Goal: Answer question/provide support: Share knowledge or assist other users

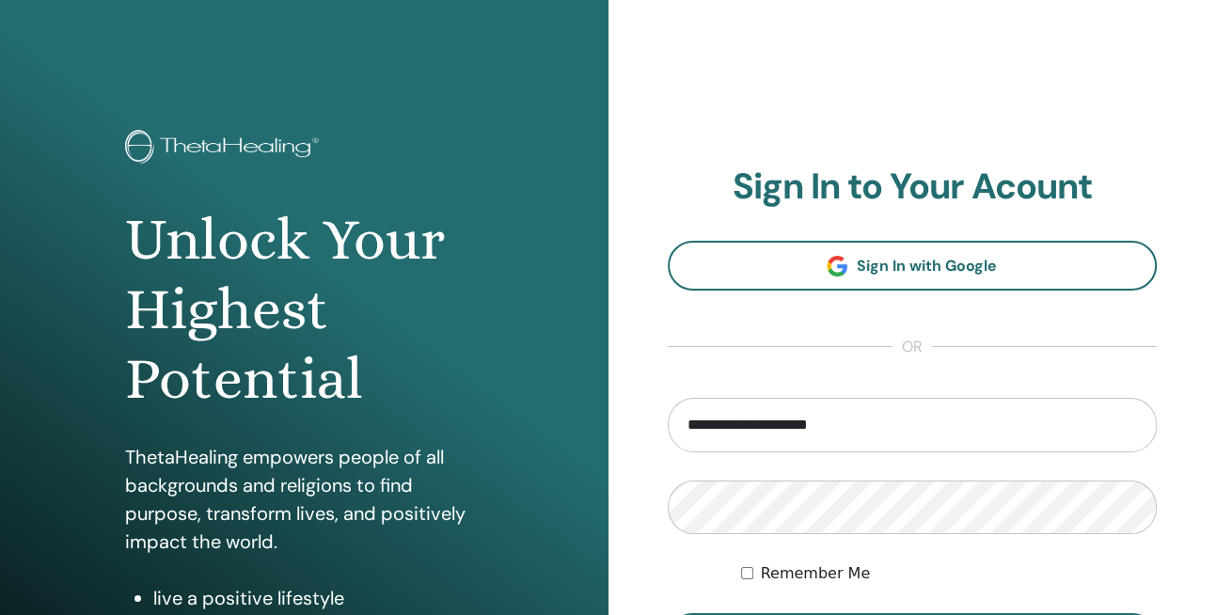
type input "**********"
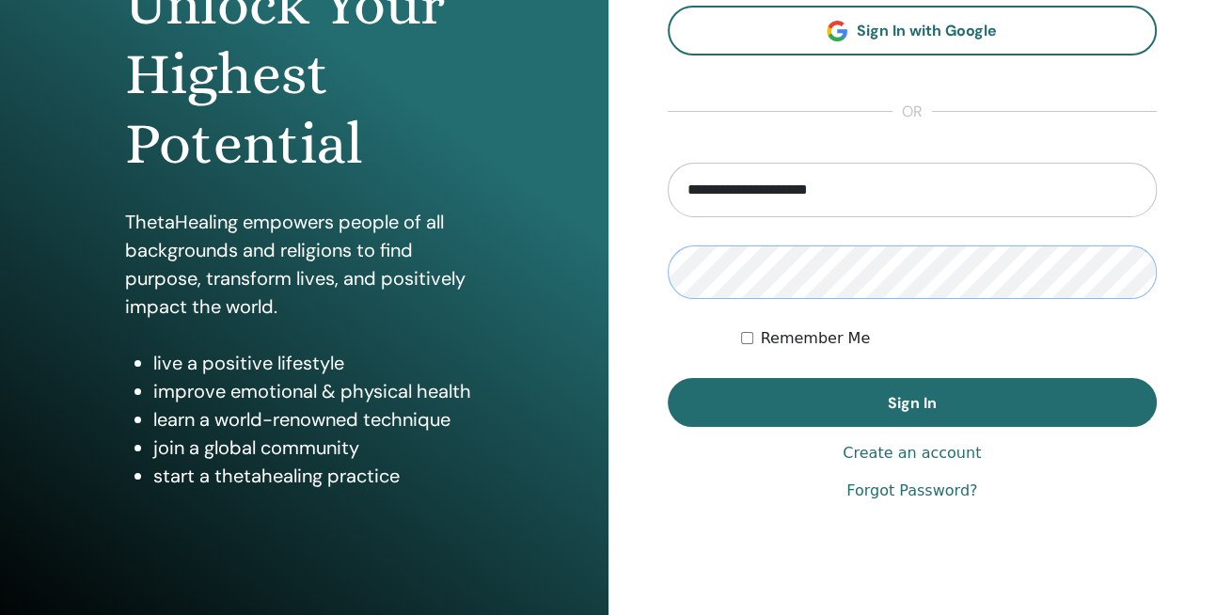
scroll to position [285, 0]
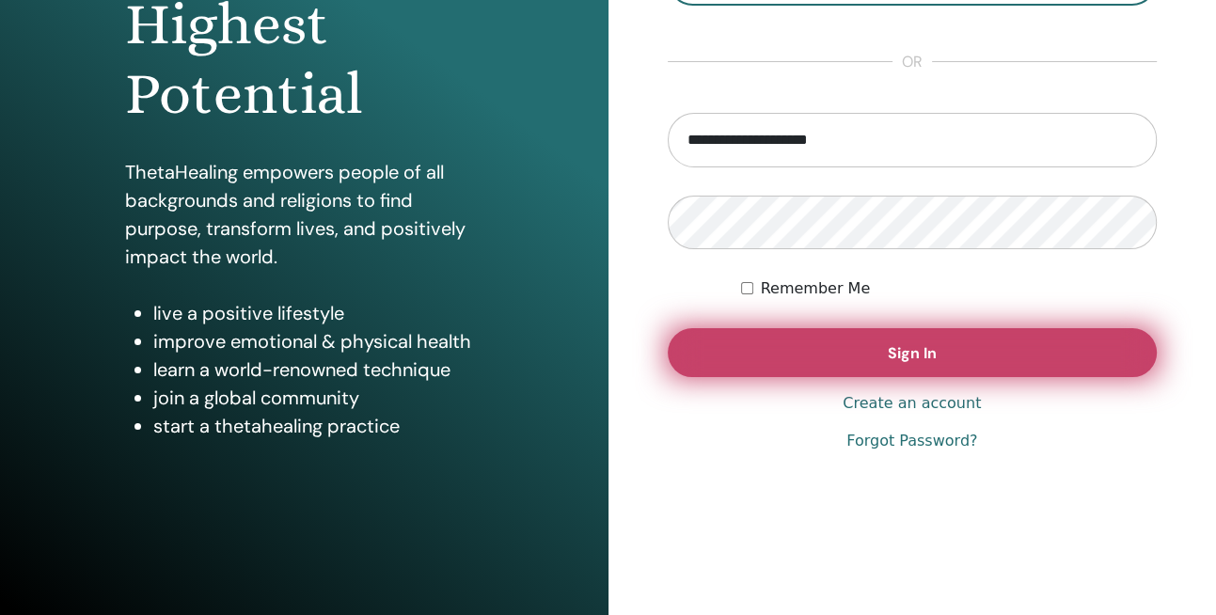
click at [903, 350] on span "Sign In" at bounding box center [912, 353] width 49 height 20
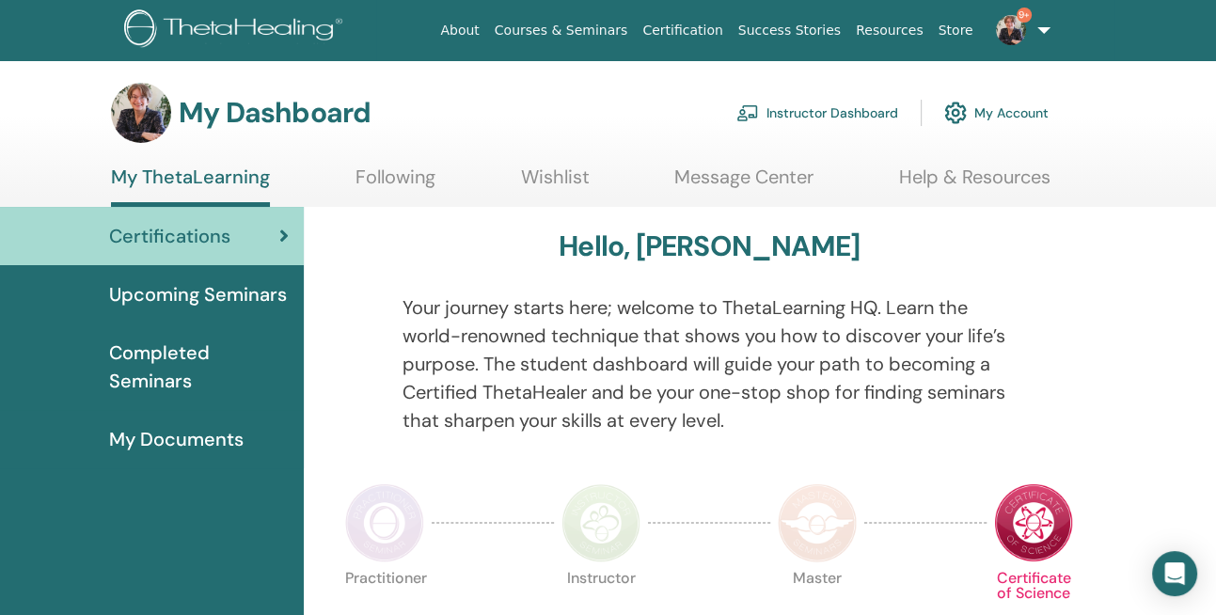
click at [859, 113] on link "Instructor Dashboard" at bounding box center [817, 112] width 162 height 41
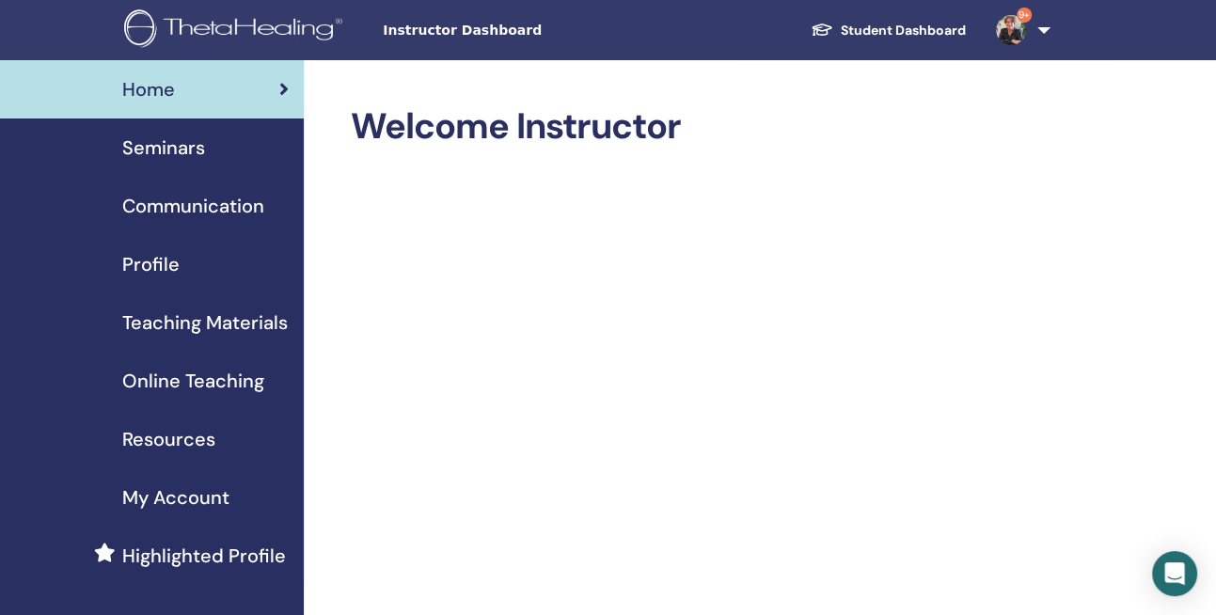
click at [158, 142] on span "Seminars" at bounding box center [163, 148] width 83 height 28
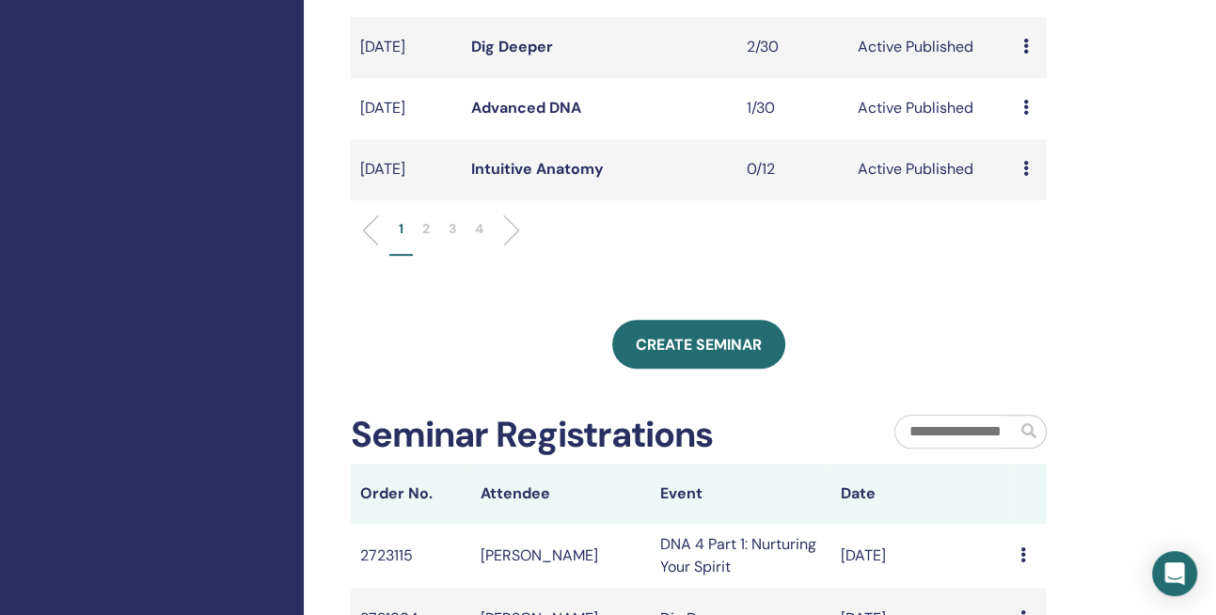
scroll to position [764, 0]
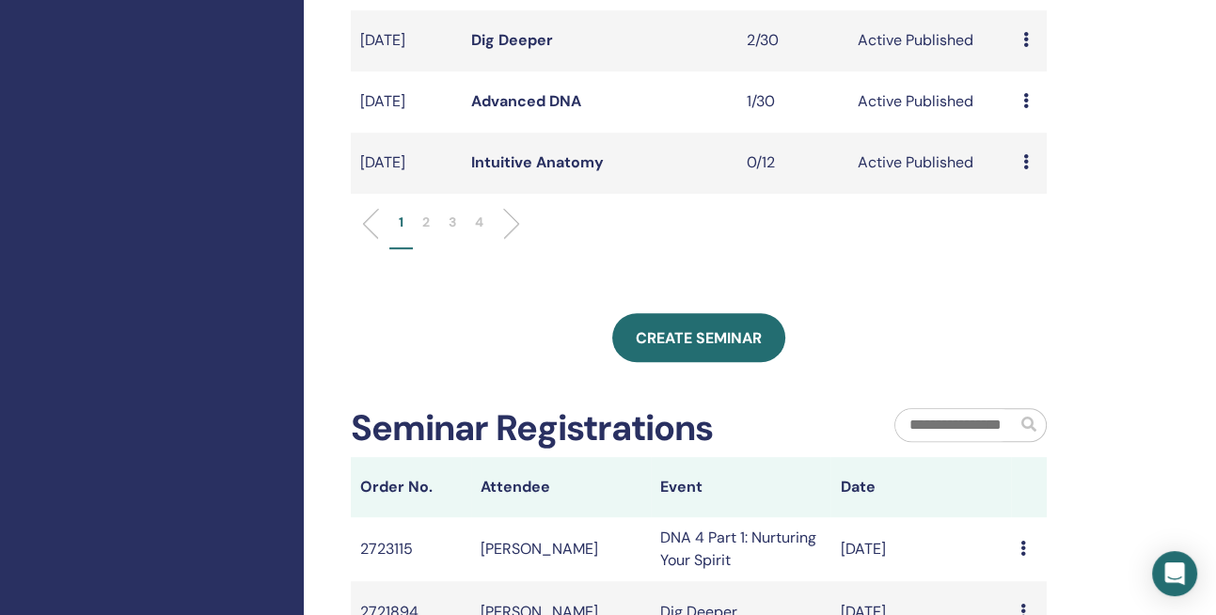
click at [431, 249] on li "2" at bounding box center [426, 231] width 26 height 37
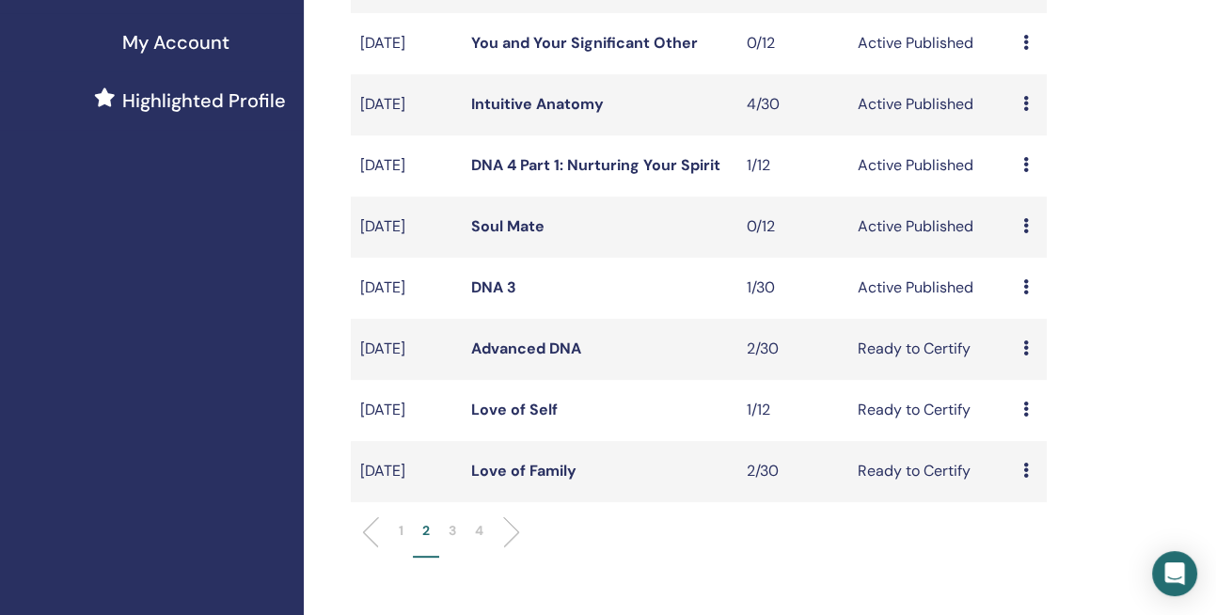
scroll to position [395, 0]
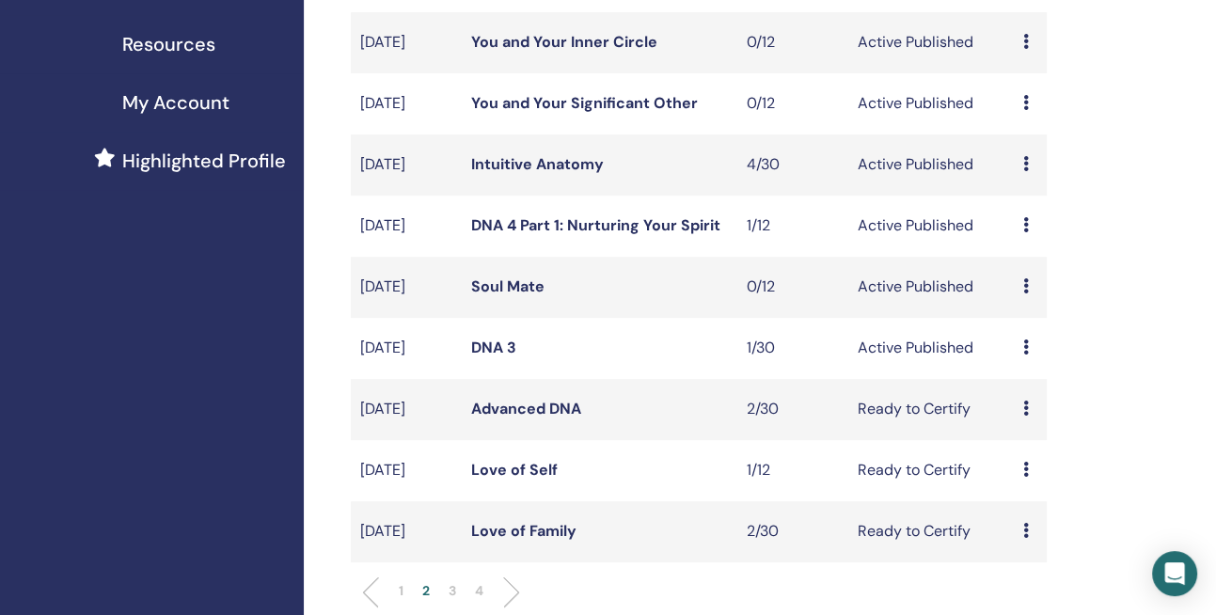
click at [570, 174] on link "Intuitive Anatomy" at bounding box center [537, 164] width 133 height 20
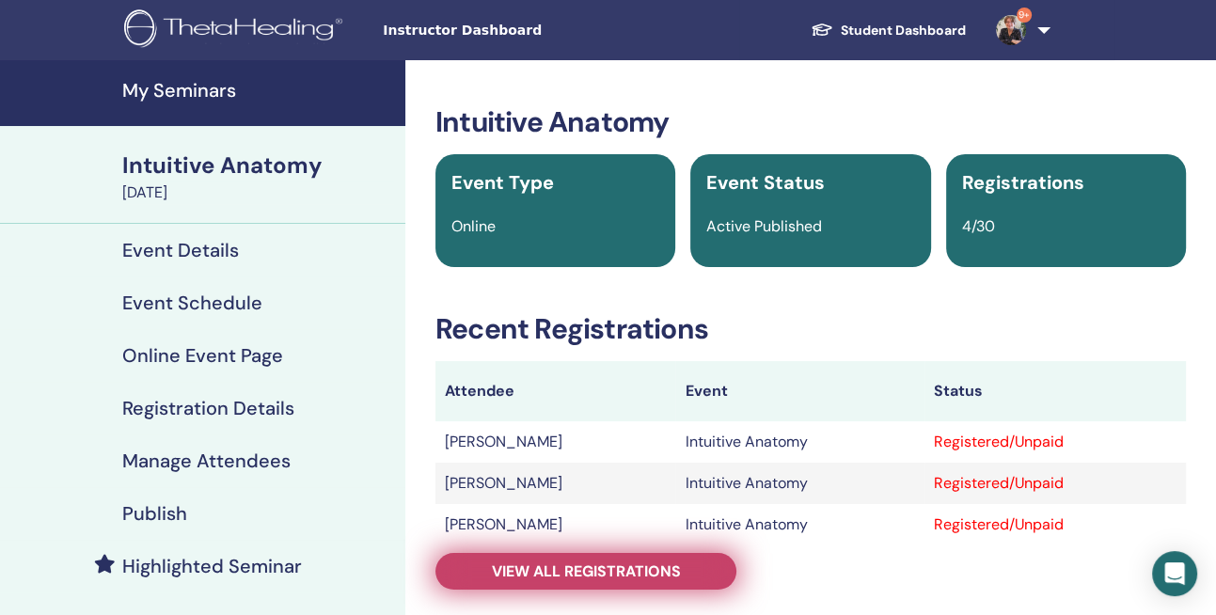
click at [601, 584] on link "View all registrations" at bounding box center [585, 571] width 301 height 37
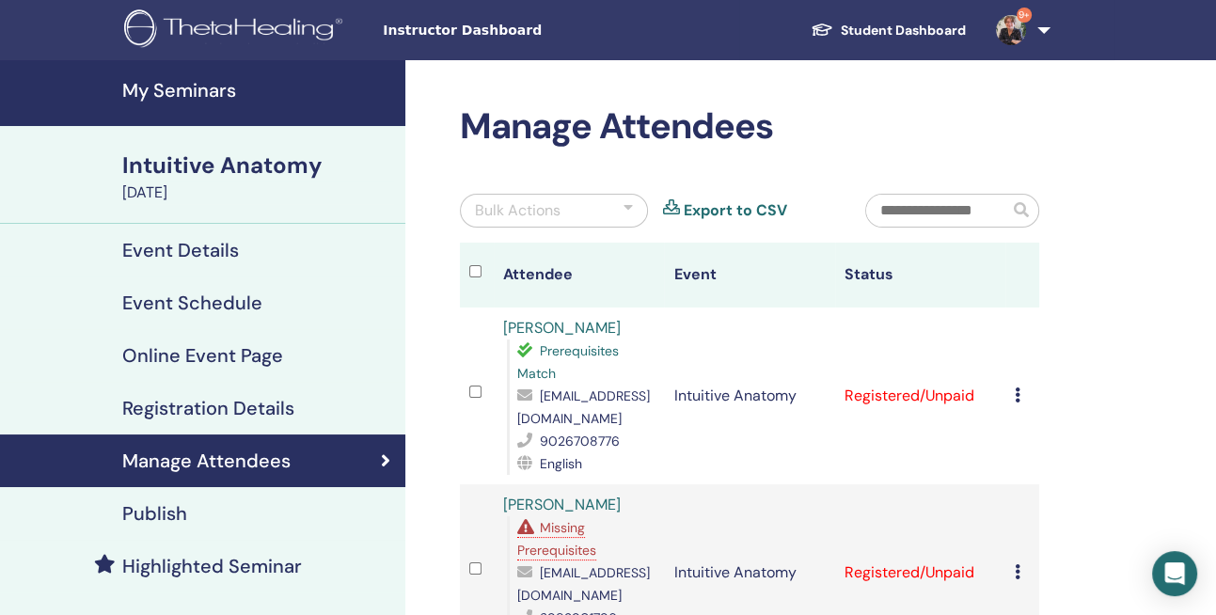
click at [1015, 394] on icon at bounding box center [1018, 394] width 6 height 15
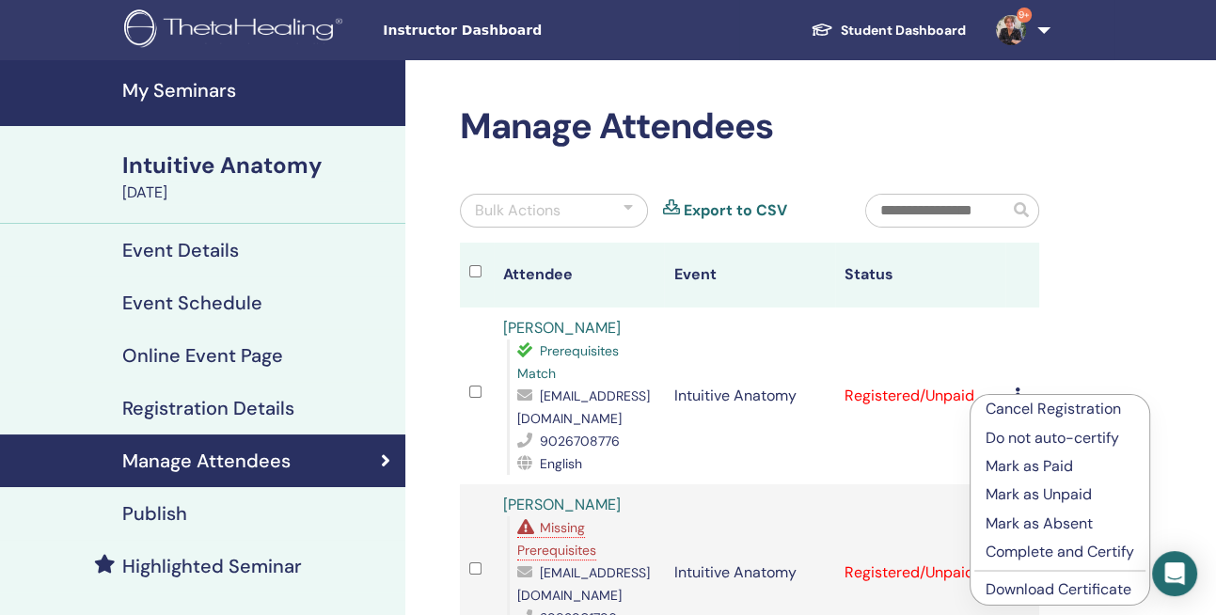
click at [1029, 413] on p "Cancel Registration" at bounding box center [1059, 409] width 149 height 23
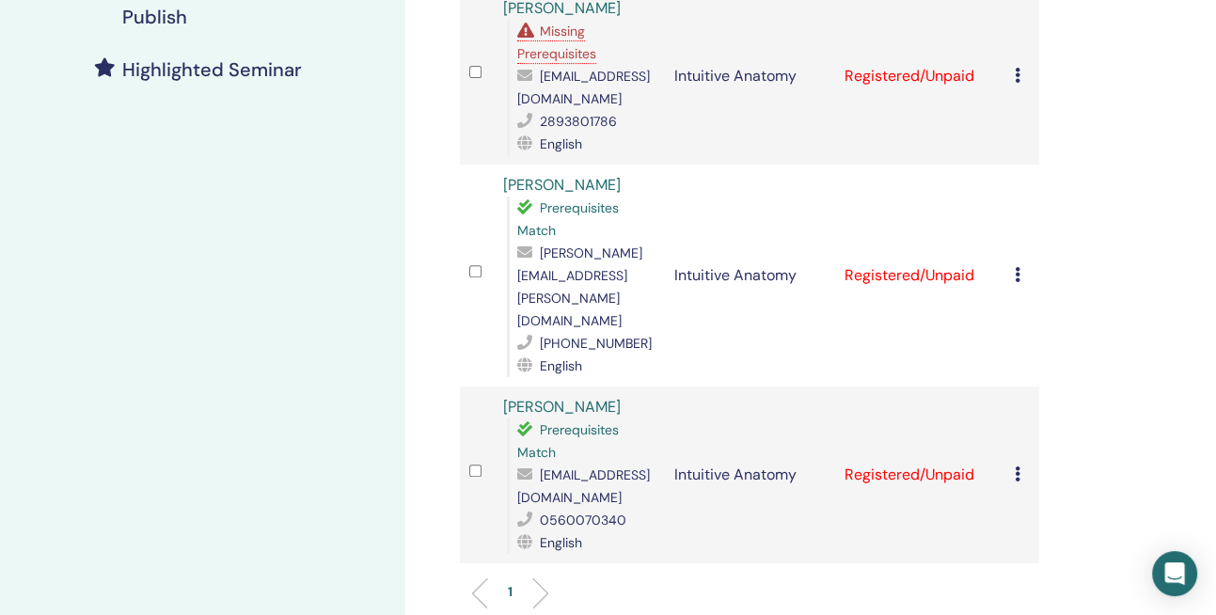
scroll to position [498, 0]
click at [1017, 265] on icon at bounding box center [1018, 272] width 6 height 15
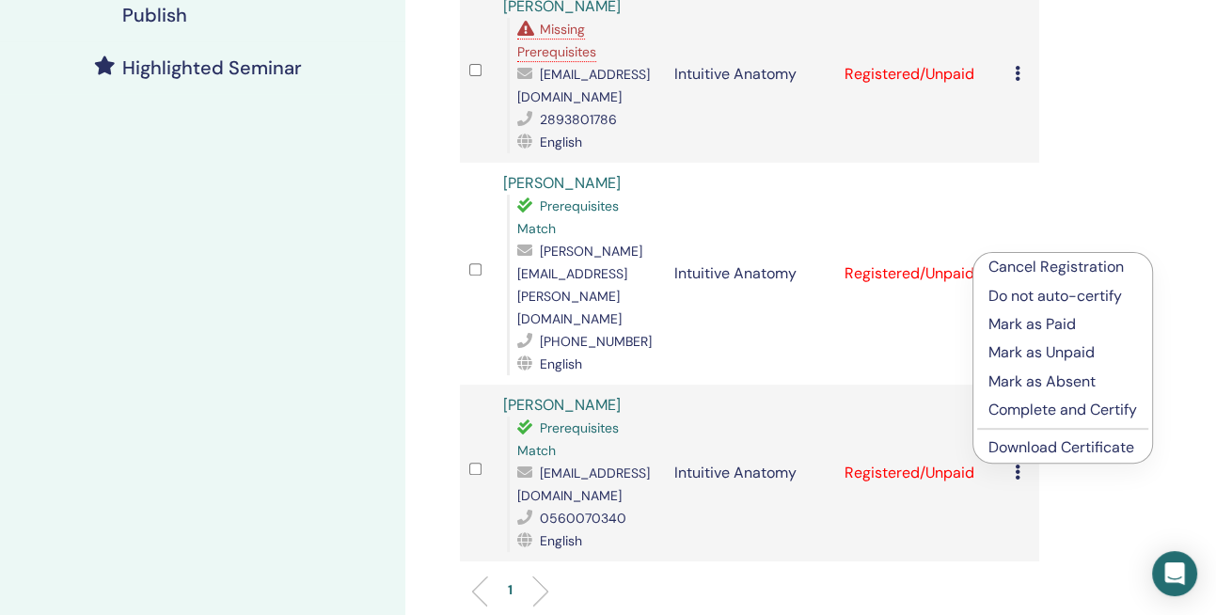
click at [1023, 265] on p "Cancel Registration" at bounding box center [1062, 267] width 149 height 23
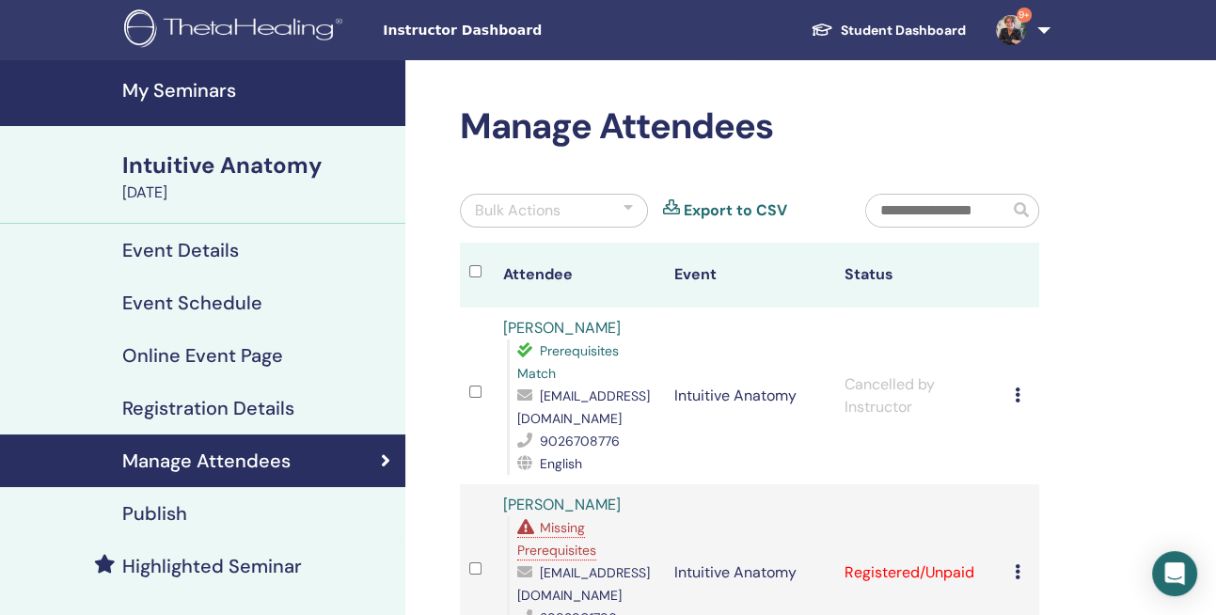
click at [196, 89] on h4 "My Seminars" at bounding box center [258, 90] width 272 height 23
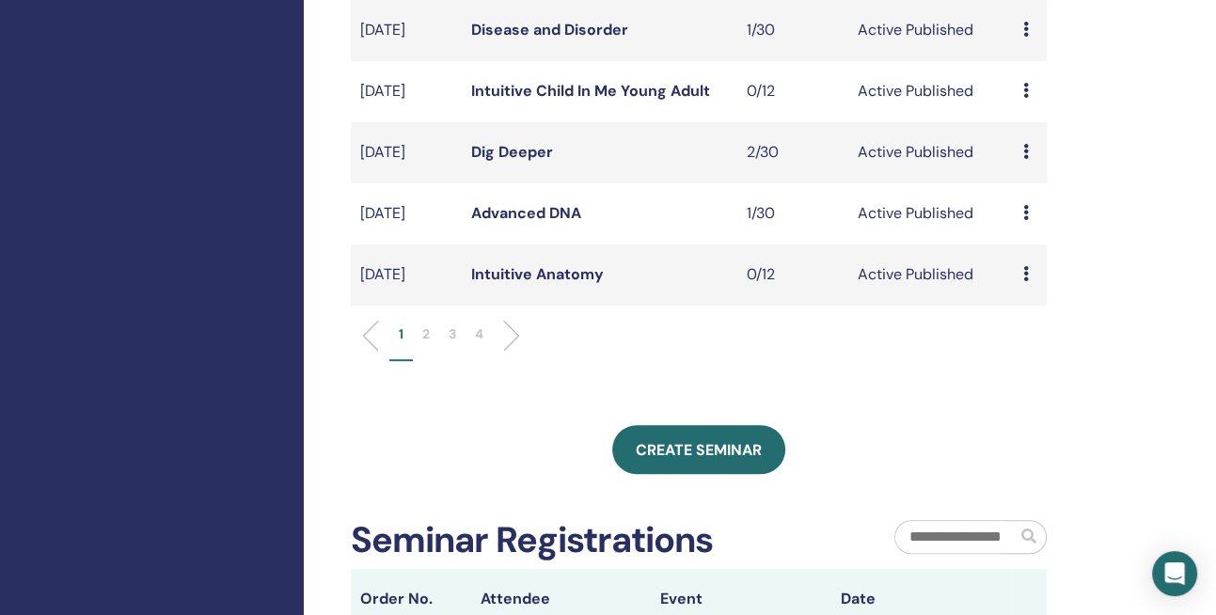
scroll to position [664, 0]
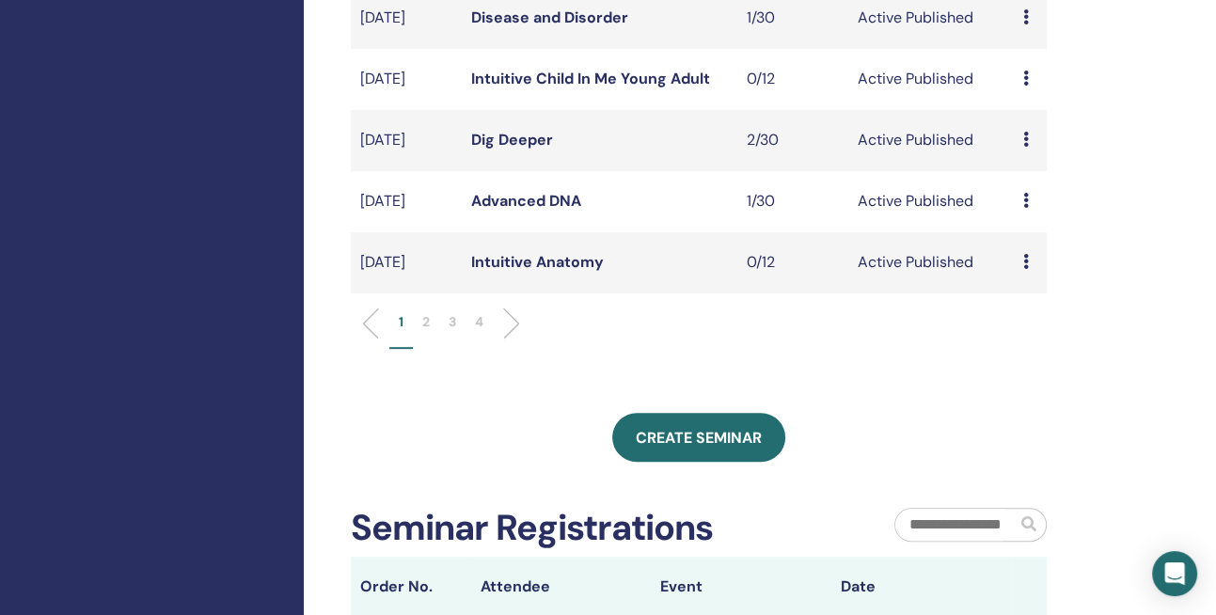
click at [422, 332] on p "2" at bounding box center [426, 322] width 8 height 20
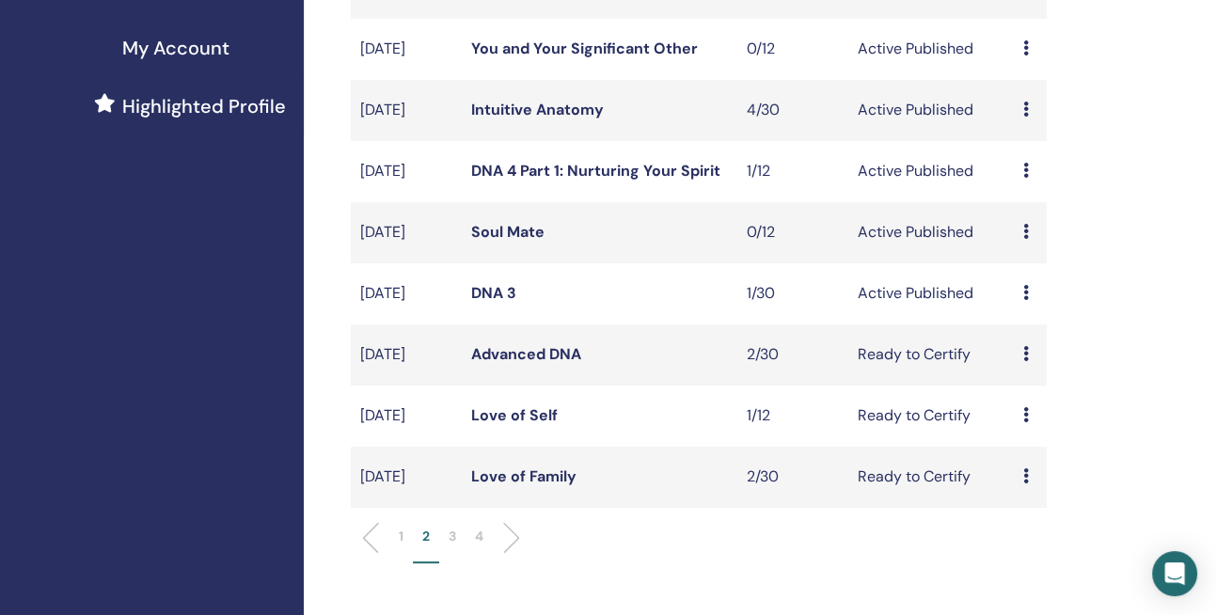
scroll to position [404, 0]
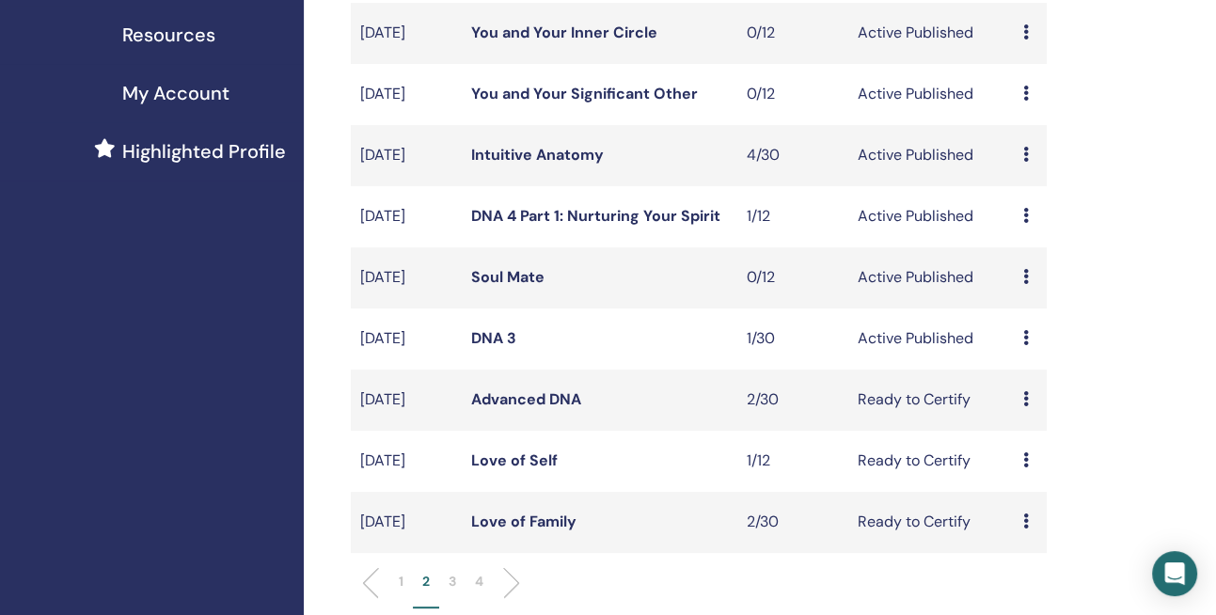
click at [544, 165] on link "Intuitive Anatomy" at bounding box center [537, 155] width 133 height 20
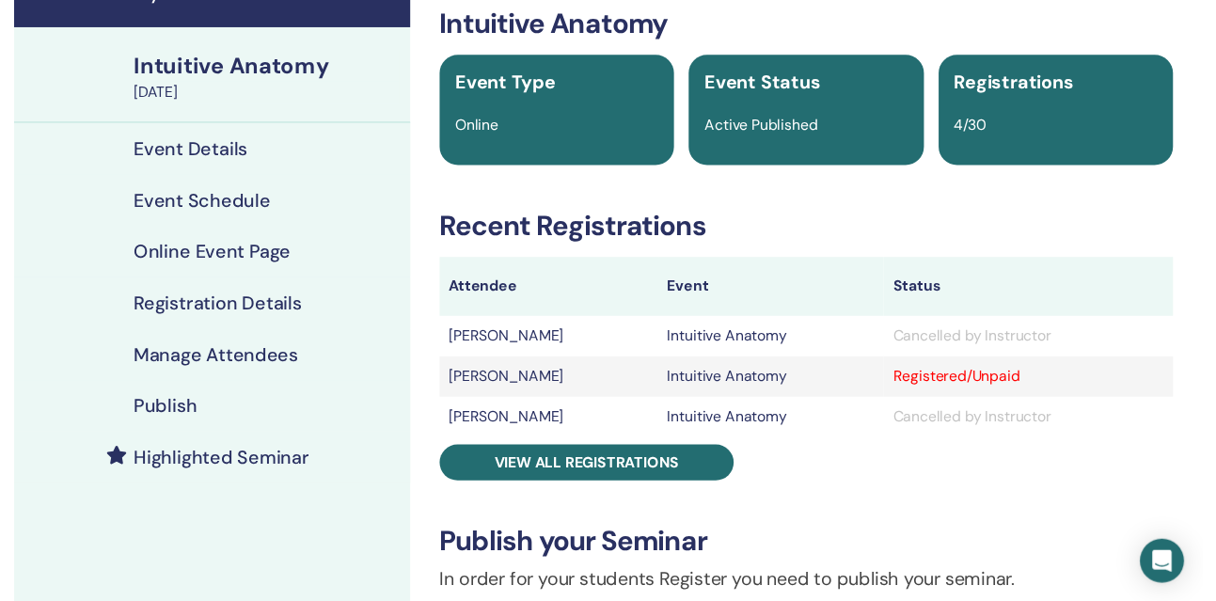
scroll to position [87, 0]
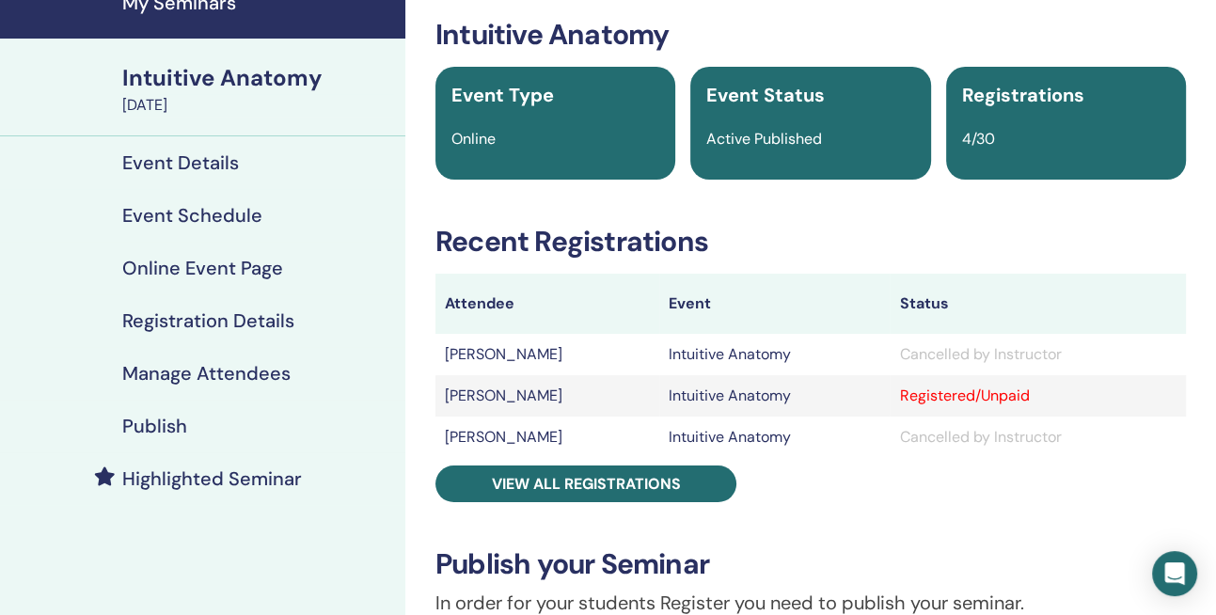
click at [184, 215] on h4 "Event Schedule" at bounding box center [192, 215] width 140 height 23
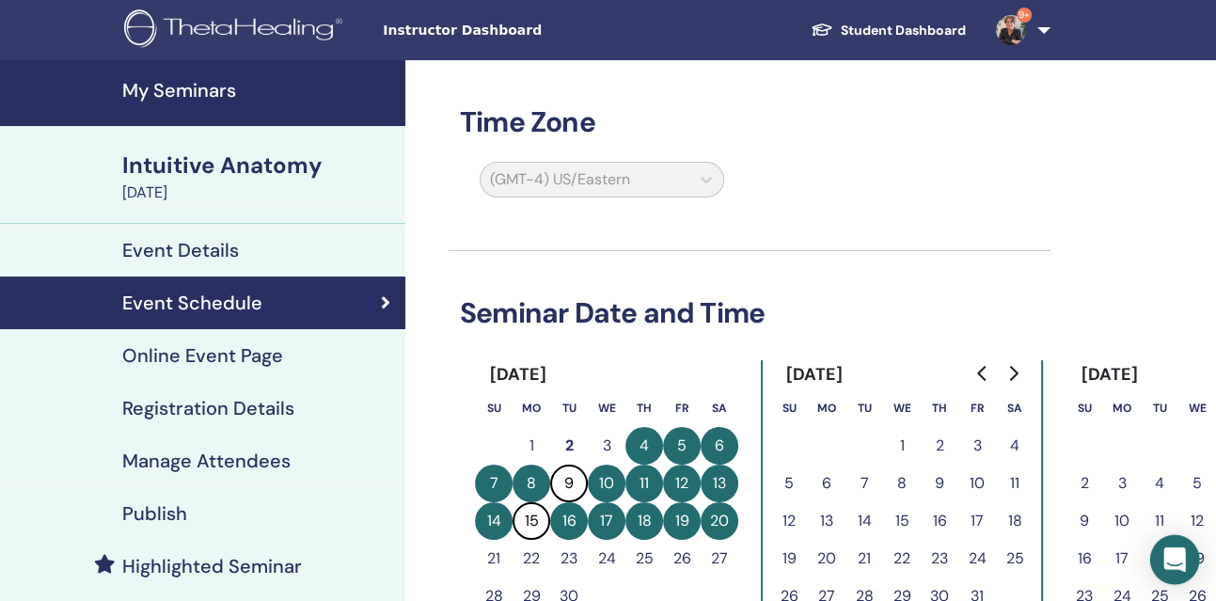
click at [1184, 549] on div "Open Intercom Messenger" at bounding box center [1175, 560] width 50 height 50
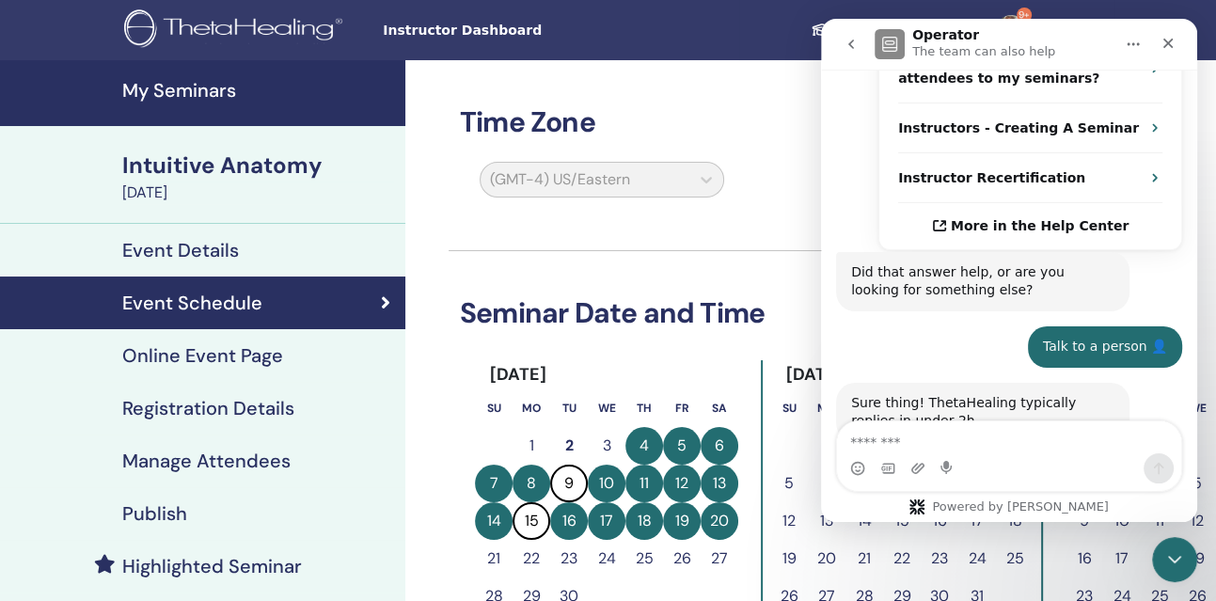
scroll to position [749, 0]
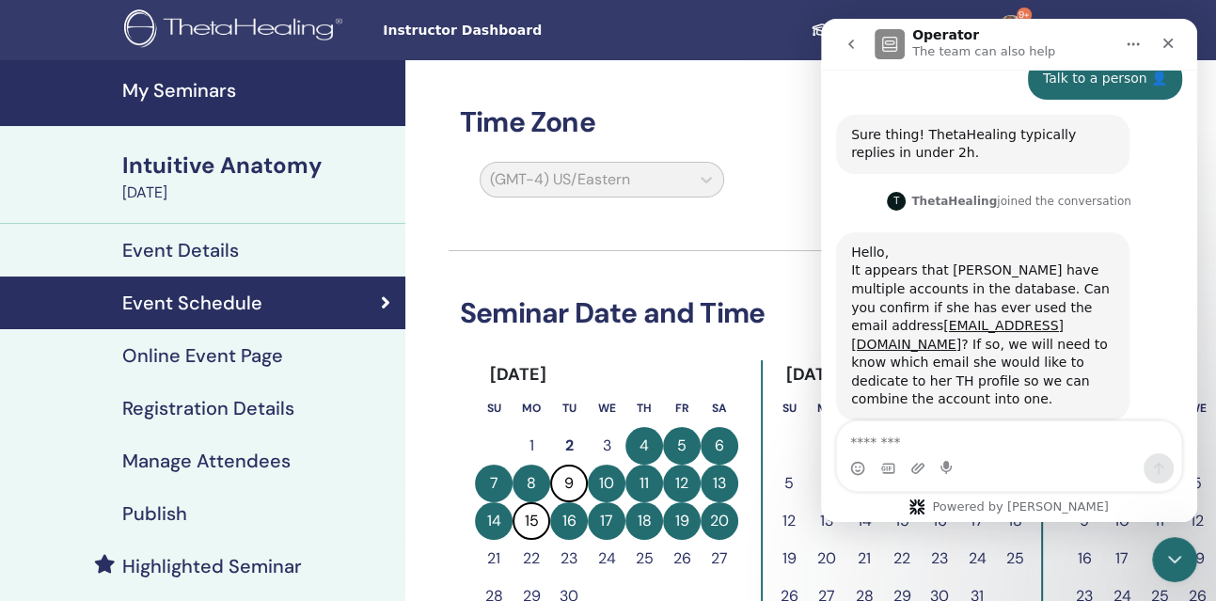
click at [869, 437] on textarea "Message…" at bounding box center [1009, 437] width 344 height 32
drag, startPoint x: 1001, startPoint y: 309, endPoint x: 828, endPoint y: 301, distance: 173.2
click at [828, 301] on div "Can you restore [PERSON_NAME] past seminars for her? She had Dig Deeper on [DAT…" at bounding box center [1009, 37] width 376 height 849
copy div "[EMAIL_ADDRESS][DOMAIN_NAME] ?"
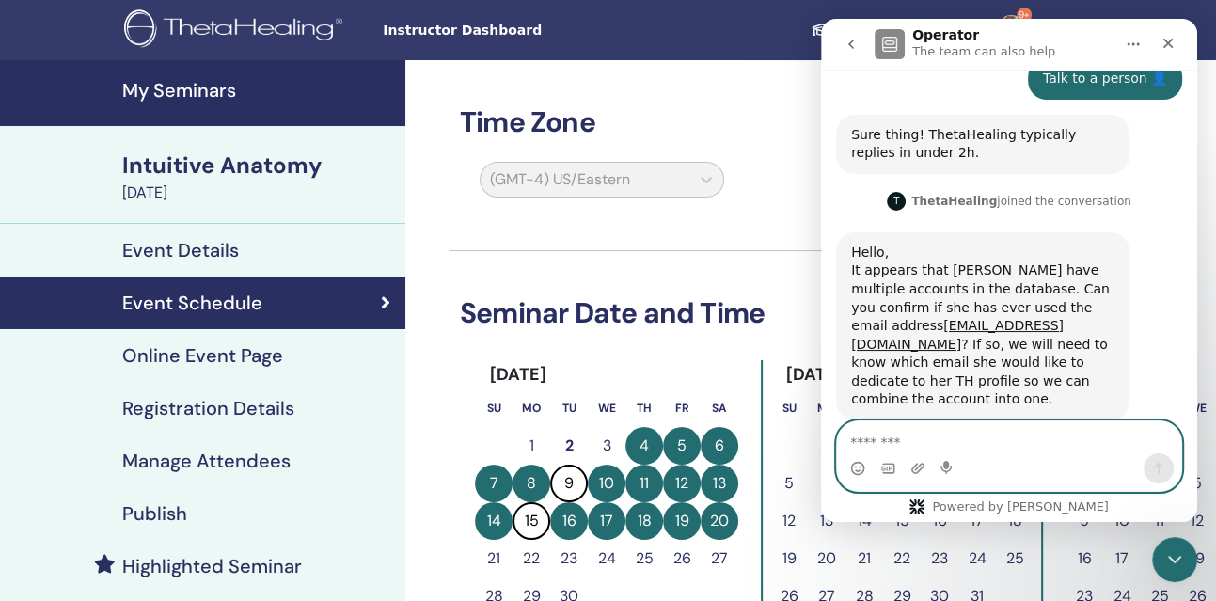
click at [867, 442] on textarea "Message…" at bounding box center [1009, 437] width 344 height 32
paste textarea "**********"
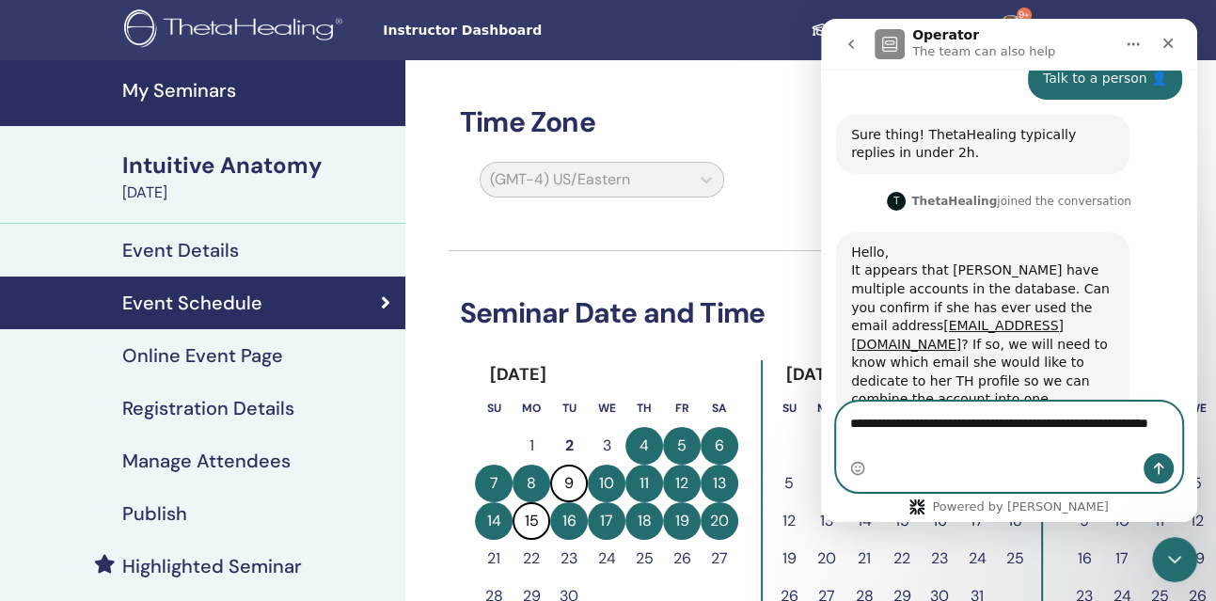
scroll to position [768, 0]
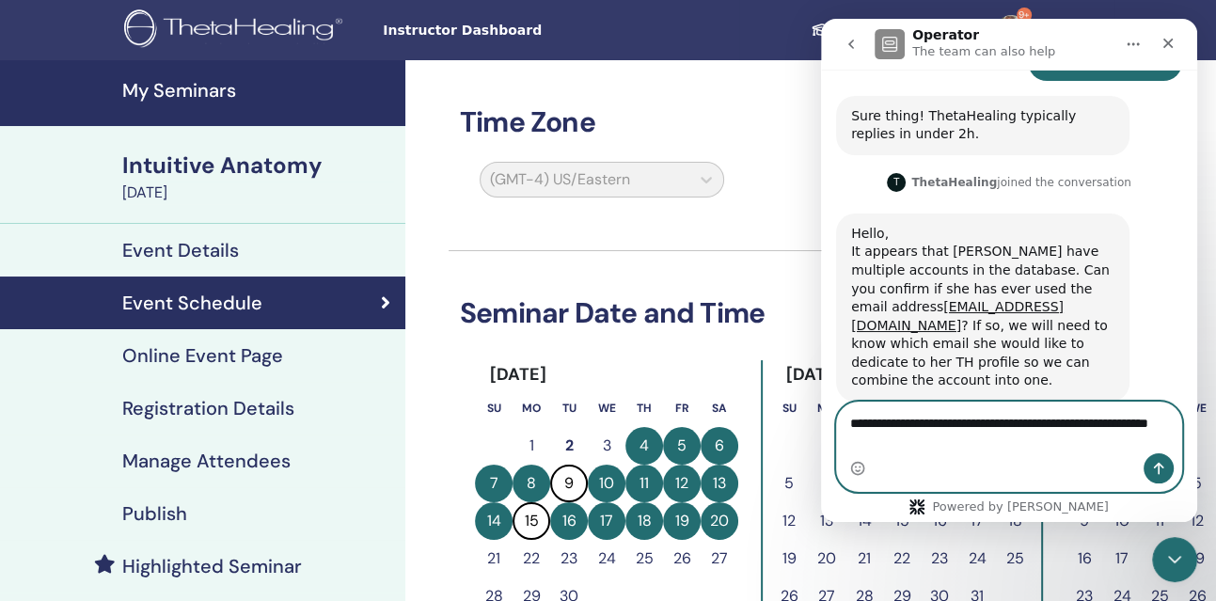
click at [1016, 449] on textarea "**********" at bounding box center [1009, 427] width 344 height 51
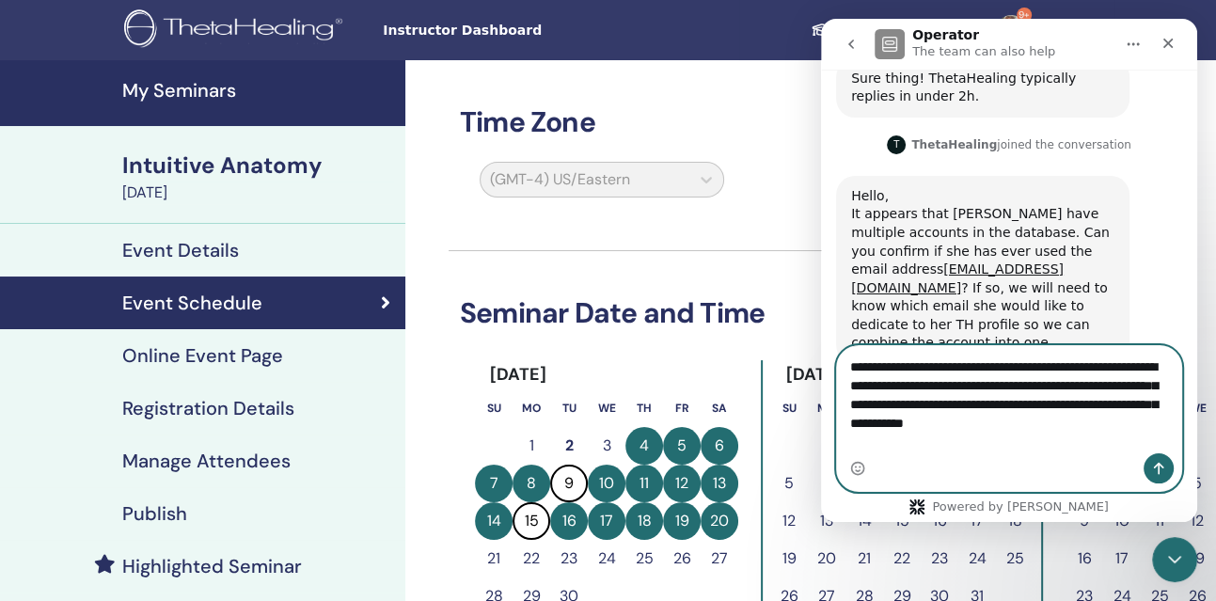
scroll to position [825, 0]
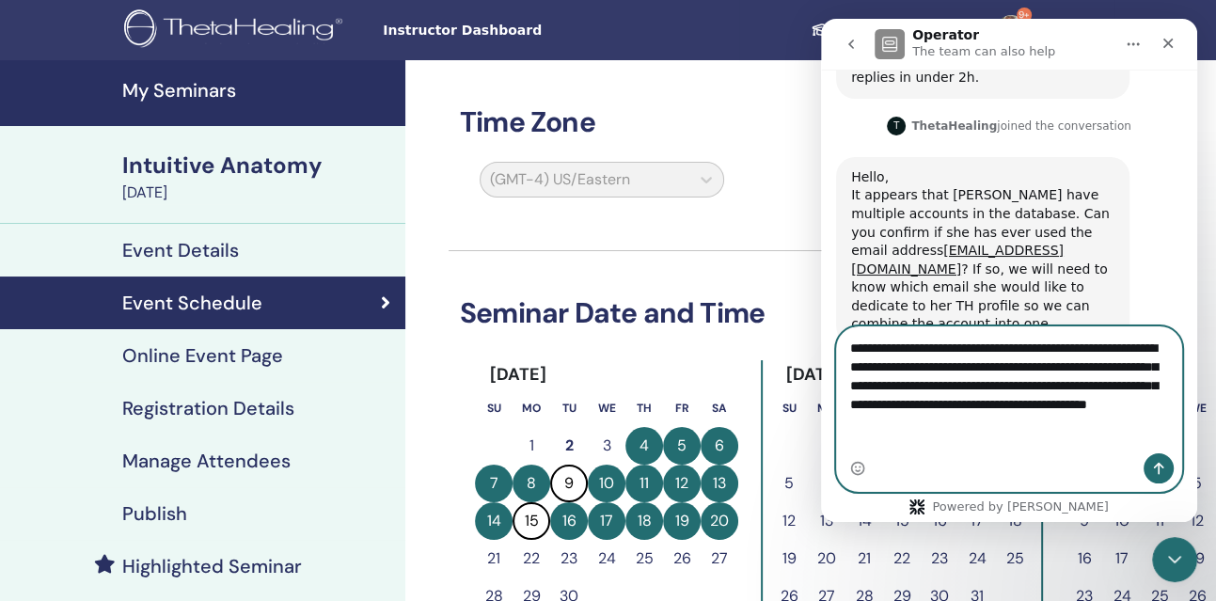
type textarea "**********"
click at [1163, 462] on icon "Send a message…" at bounding box center [1158, 468] width 15 height 15
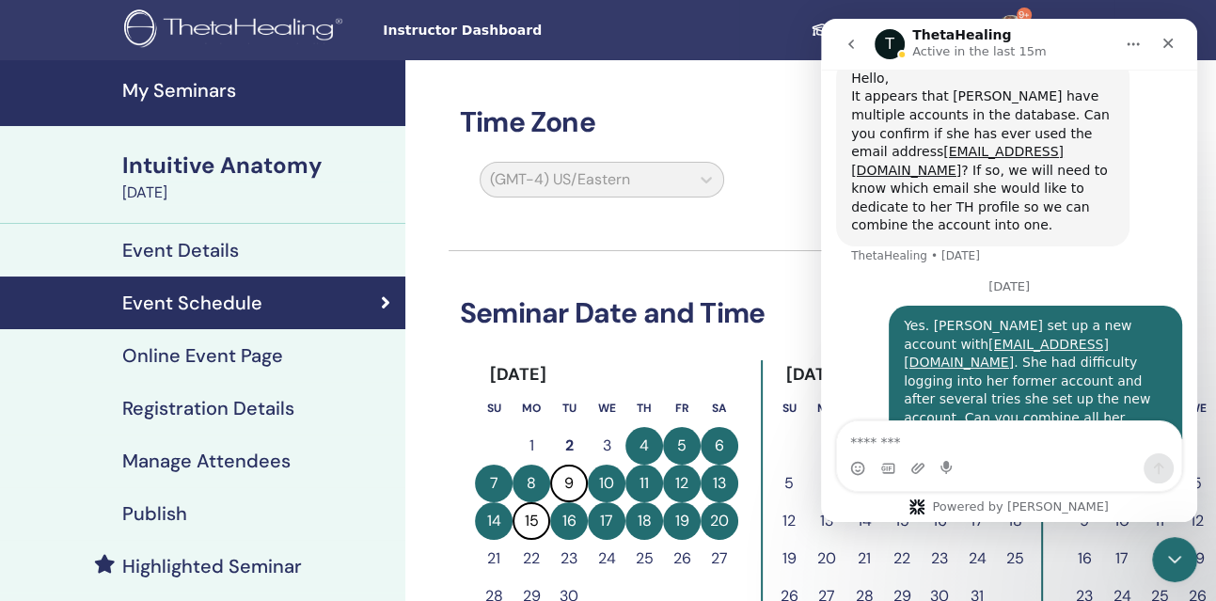
scroll to position [607, 0]
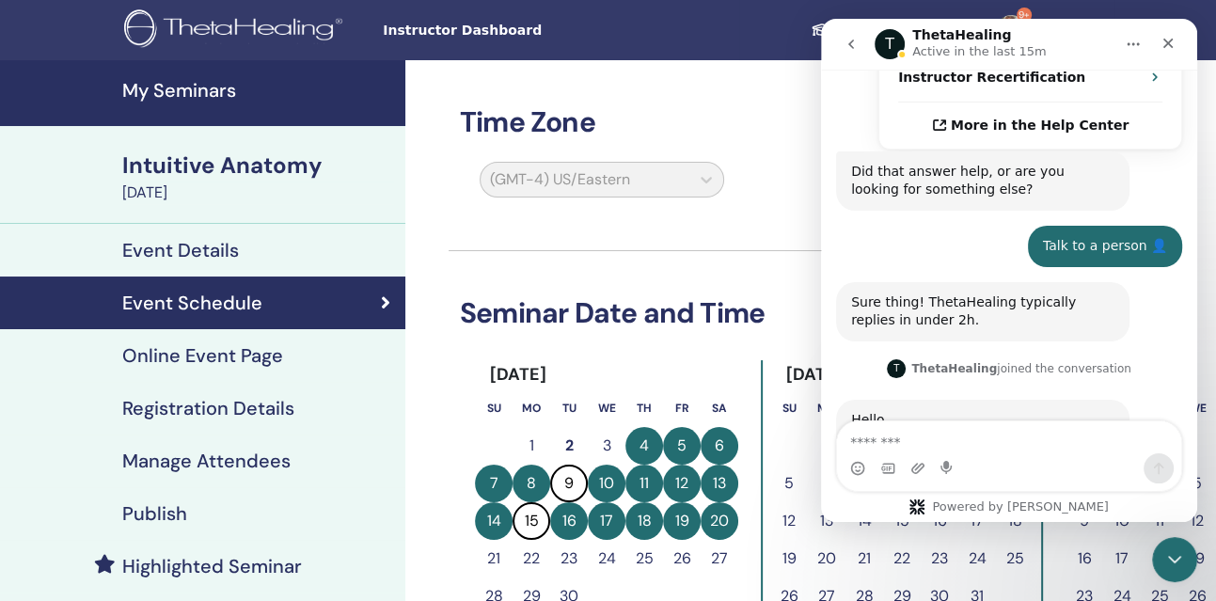
drag, startPoint x: 1194, startPoint y: 379, endPoint x: 2042, endPoint y: 310, distance: 851.0
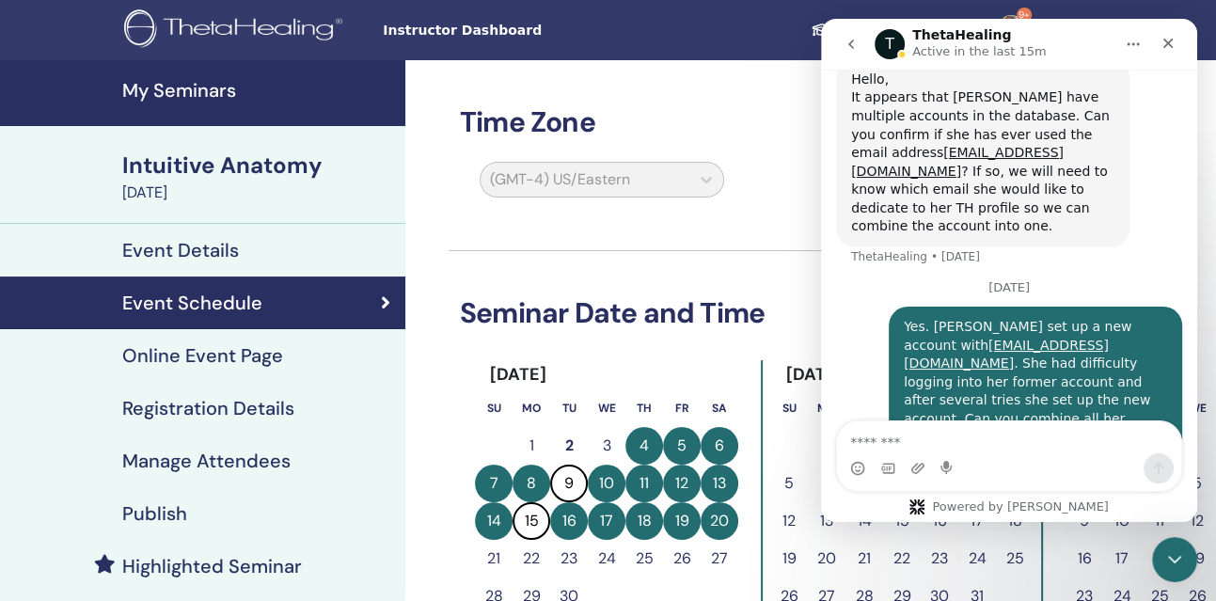
scroll to position [949, 0]
click at [908, 436] on textarea "Message…" at bounding box center [1009, 437] width 344 height 32
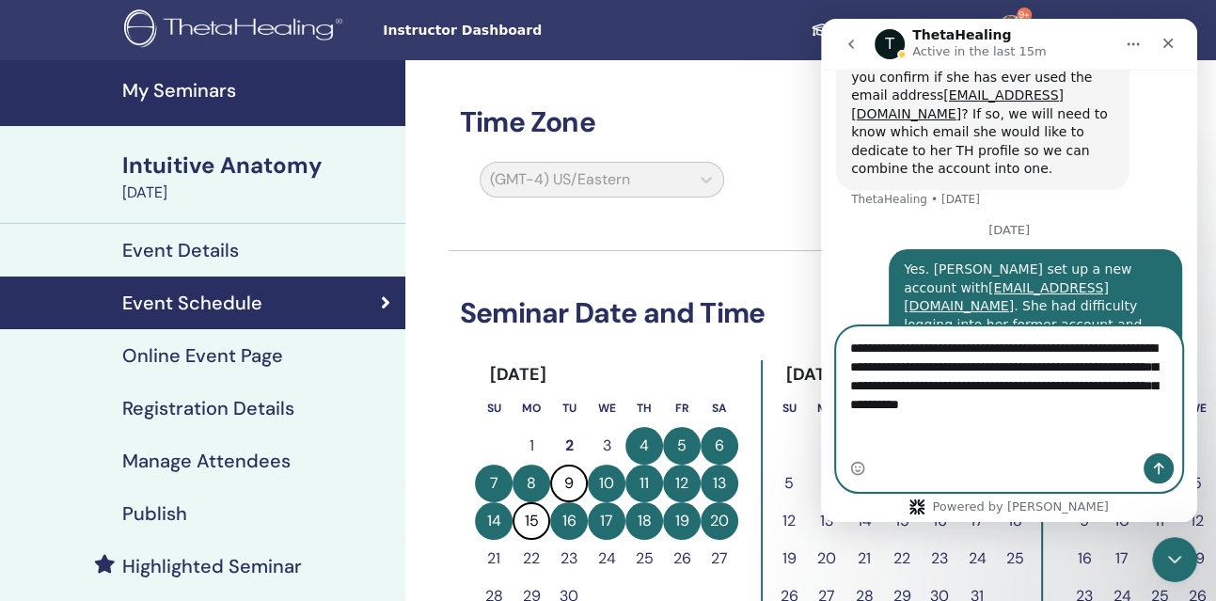
scroll to position [1024, 0]
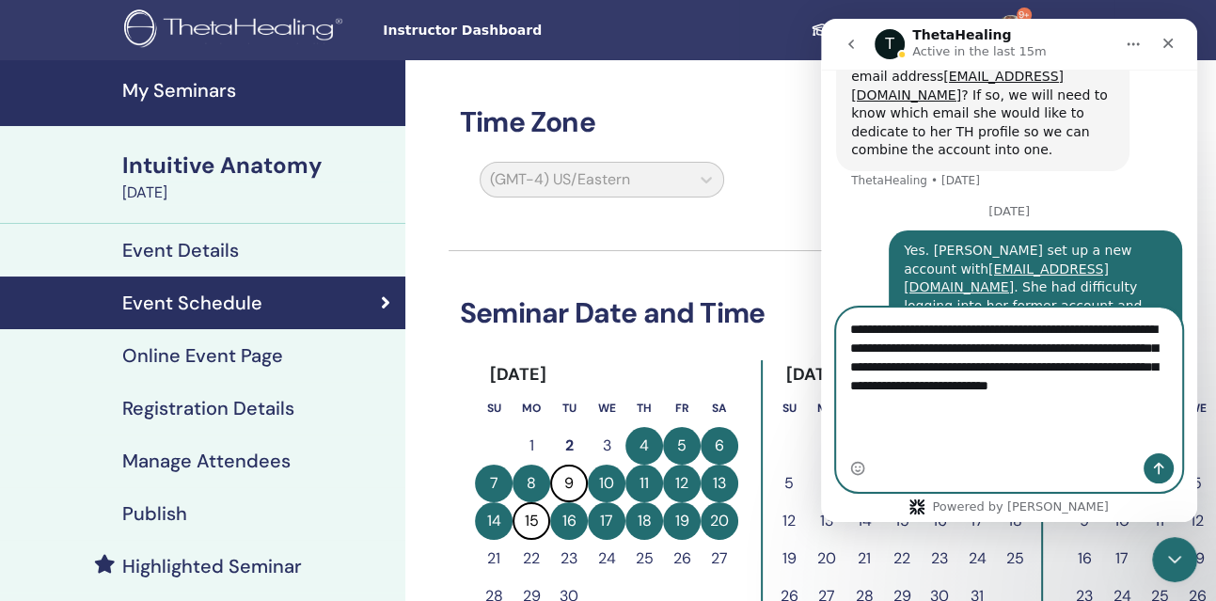
click at [1049, 416] on textarea "**********" at bounding box center [1009, 361] width 344 height 107
click at [1058, 416] on textarea "**********" at bounding box center [1009, 361] width 344 height 107
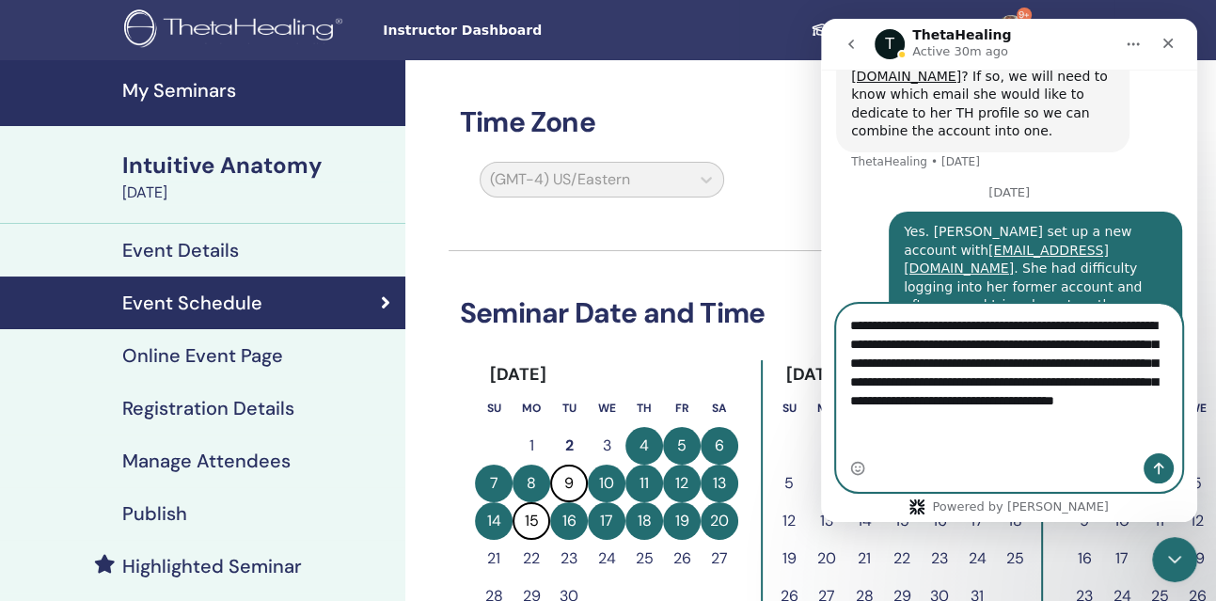
click at [1041, 345] on textarea "**********" at bounding box center [1009, 368] width 344 height 126
type textarea "**********"
click at [1163, 465] on icon "Send a message…" at bounding box center [1158, 468] width 15 height 15
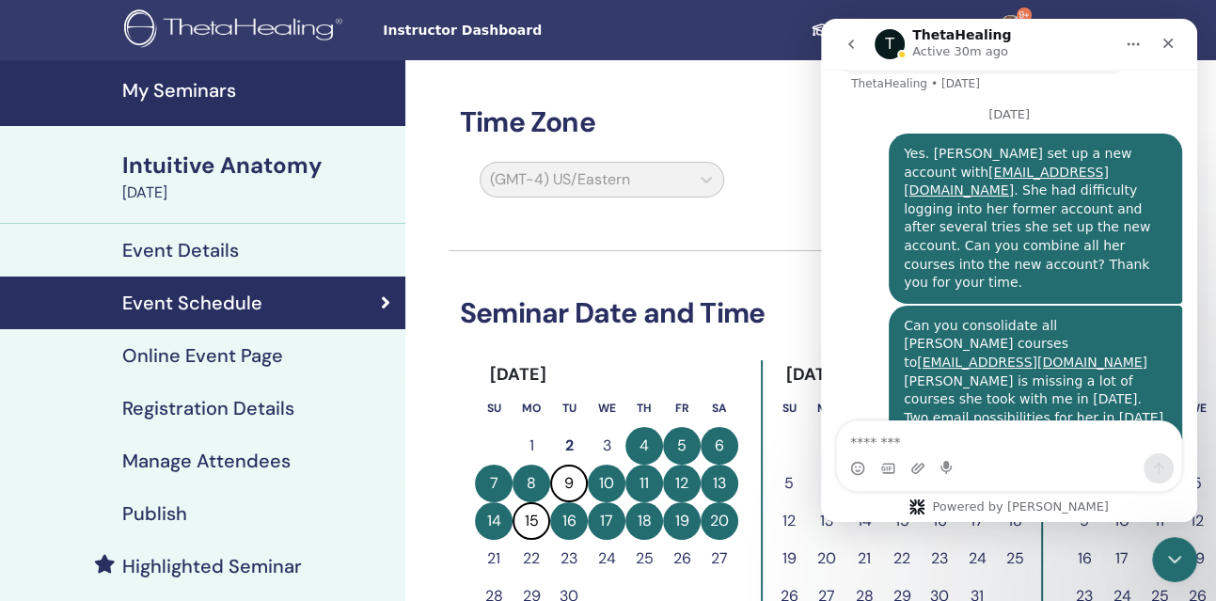
scroll to position [1121, 0]
click at [1173, 550] on icon "Close Intercom Messenger" at bounding box center [1171, 556] width 23 height 23
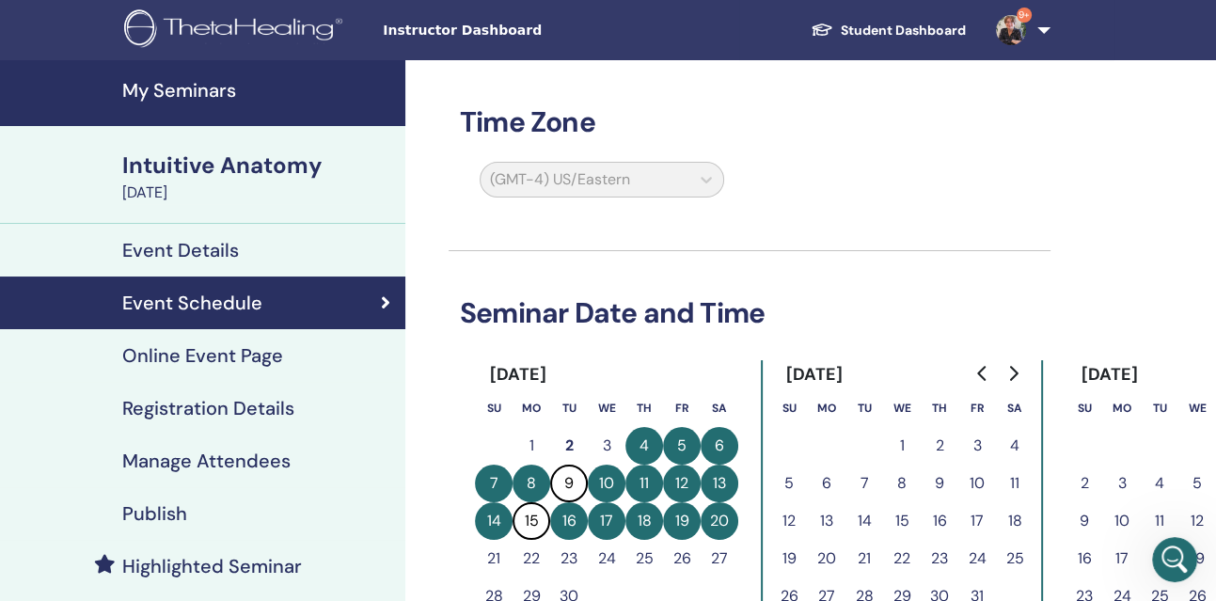
click at [1017, 27] on img at bounding box center [1011, 30] width 30 height 30
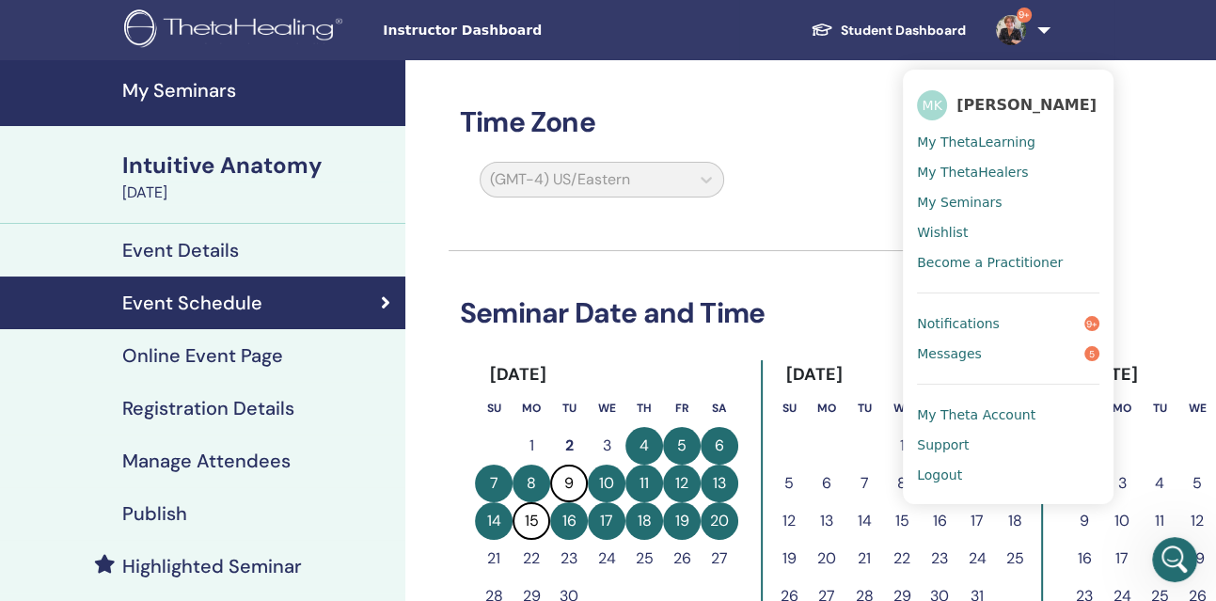
click at [946, 478] on span "Logout" at bounding box center [939, 474] width 45 height 17
